Goal: Transaction & Acquisition: Purchase product/service

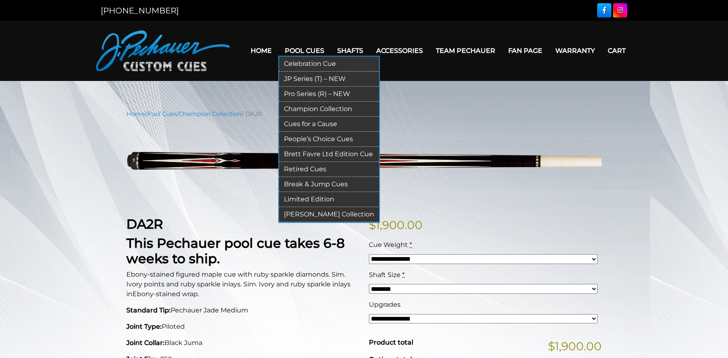
click at [305, 91] on link "Pro Series (R) – NEW" at bounding box center [329, 94] width 100 height 15
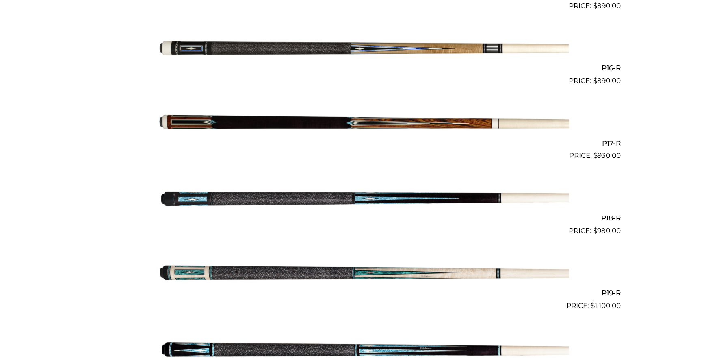
scroll to position [1375, 0]
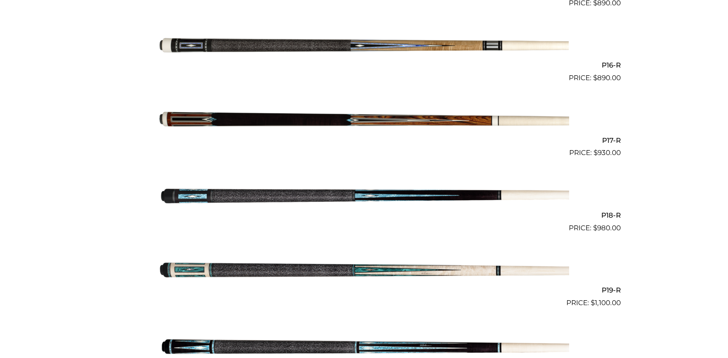
click at [305, 116] on img at bounding box center [364, 121] width 410 height 68
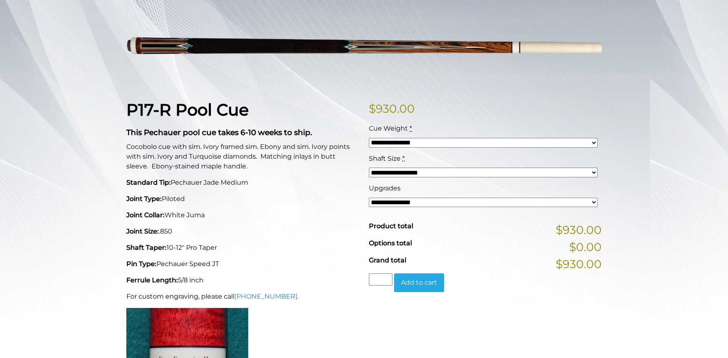
scroll to position [117, 0]
